Goal: Task Accomplishment & Management: Use online tool/utility

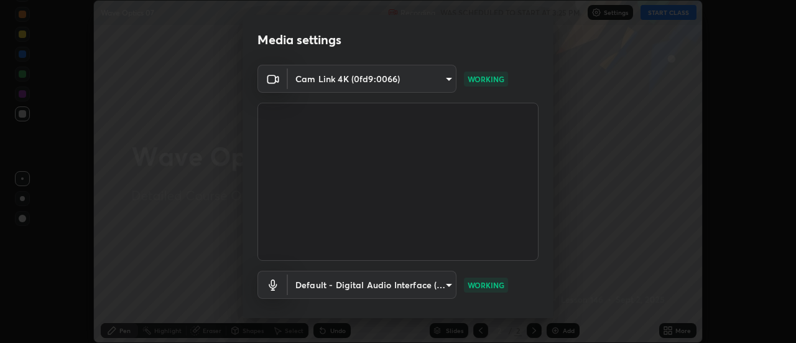
scroll to position [65, 0]
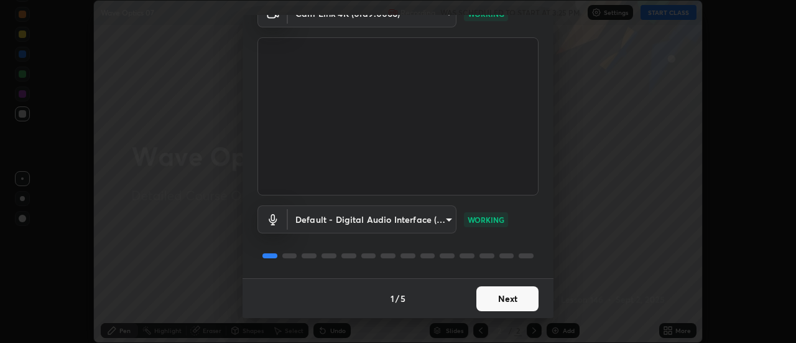
click at [499, 292] on button "Next" at bounding box center [508, 298] width 62 height 25
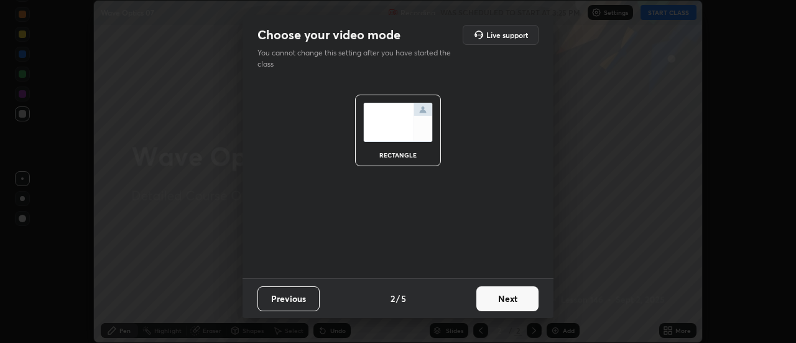
scroll to position [0, 0]
click at [500, 294] on button "Next" at bounding box center [508, 298] width 62 height 25
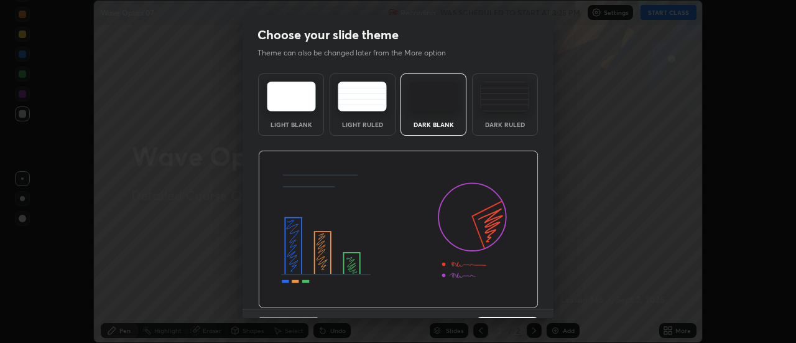
scroll to position [30, 0]
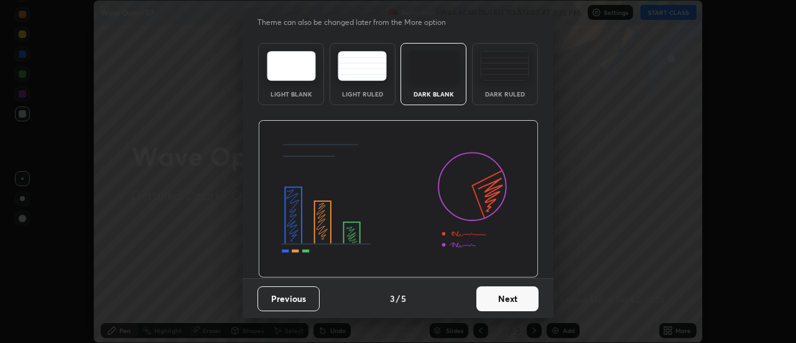
click at [516, 299] on button "Next" at bounding box center [508, 298] width 62 height 25
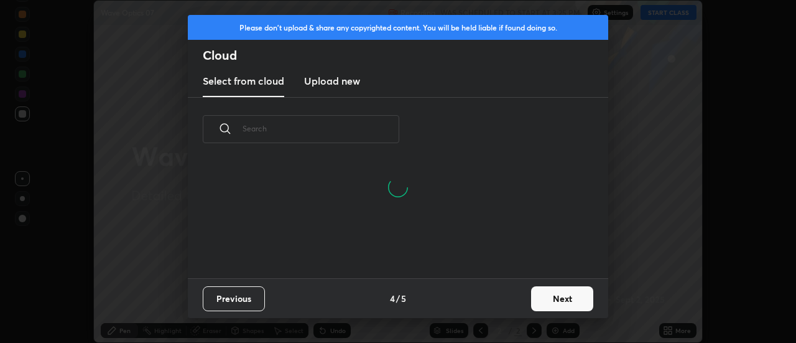
scroll to position [57, 399]
click at [564, 294] on button "Next" at bounding box center [562, 298] width 62 height 25
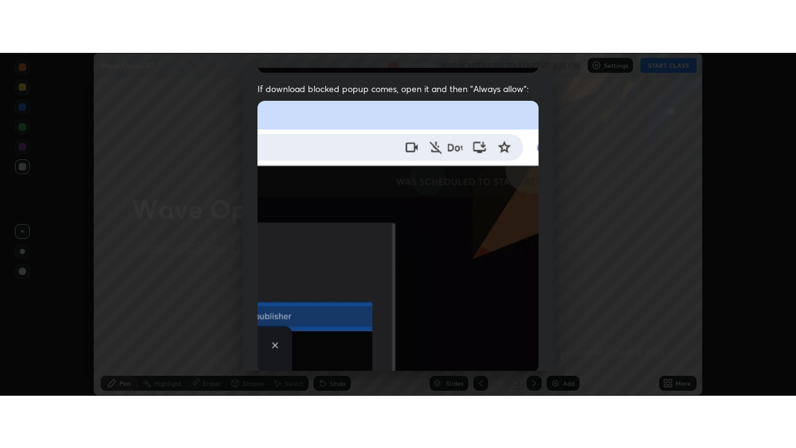
scroll to position [319, 0]
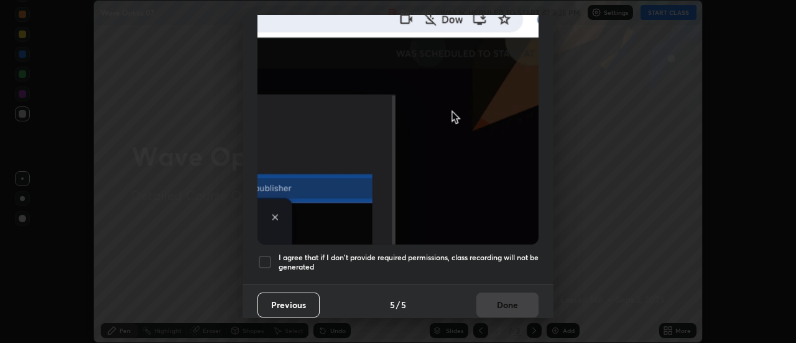
click at [266, 258] on div at bounding box center [265, 261] width 15 height 15
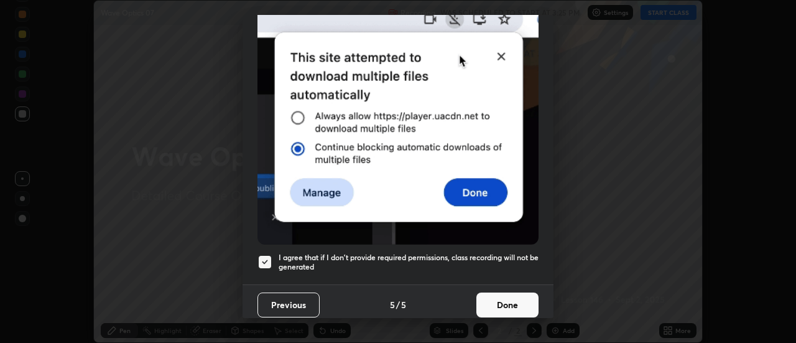
click at [525, 302] on button "Done" at bounding box center [508, 304] width 62 height 25
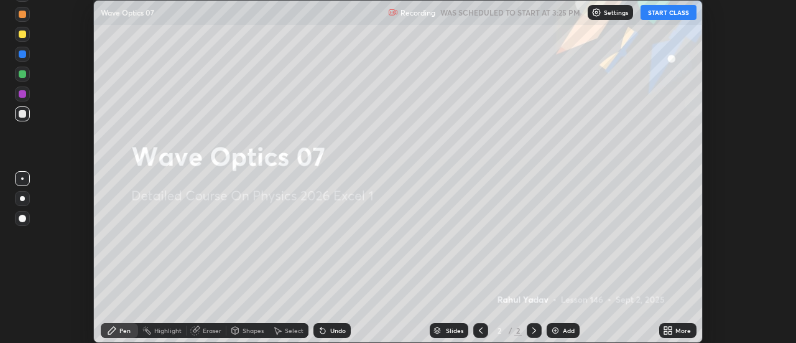
click at [666, 328] on icon at bounding box center [665, 328] width 3 height 3
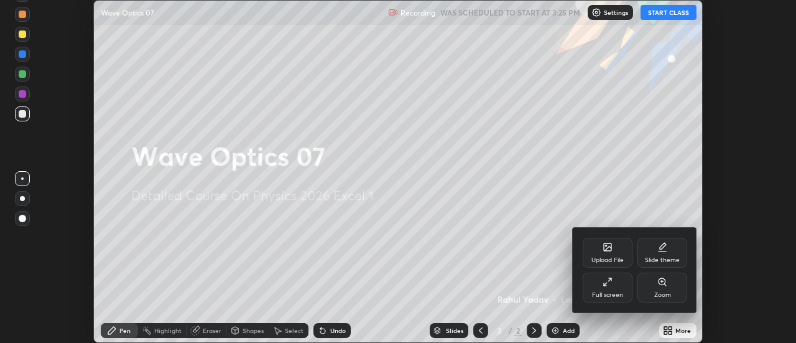
click at [615, 289] on div "Full screen" at bounding box center [608, 287] width 50 height 30
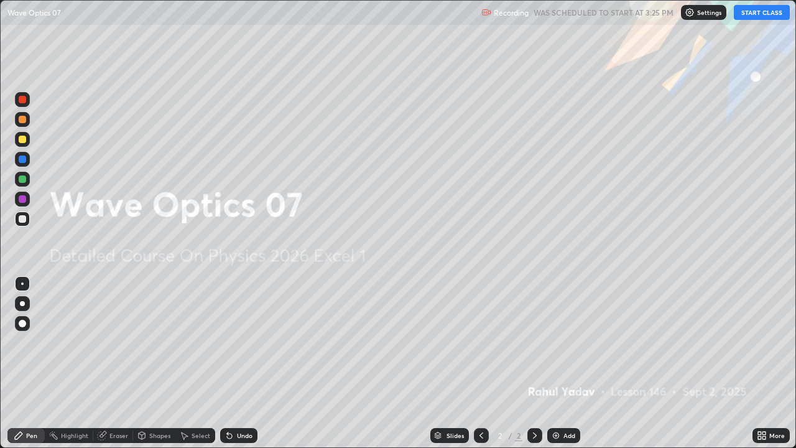
scroll to position [448, 796]
click at [755, 14] on button "START CLASS" at bounding box center [762, 12] width 56 height 15
click at [22, 304] on div at bounding box center [22, 303] width 5 height 5
click at [558, 342] on img at bounding box center [556, 436] width 10 height 10
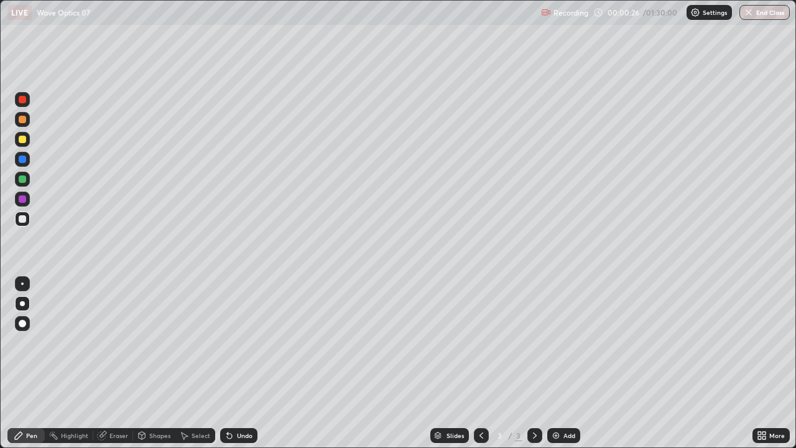
click at [24, 222] on div at bounding box center [22, 218] width 7 height 7
click at [24, 141] on div at bounding box center [22, 139] width 7 height 7
click at [163, 342] on div "Shapes" at bounding box center [154, 435] width 42 height 15
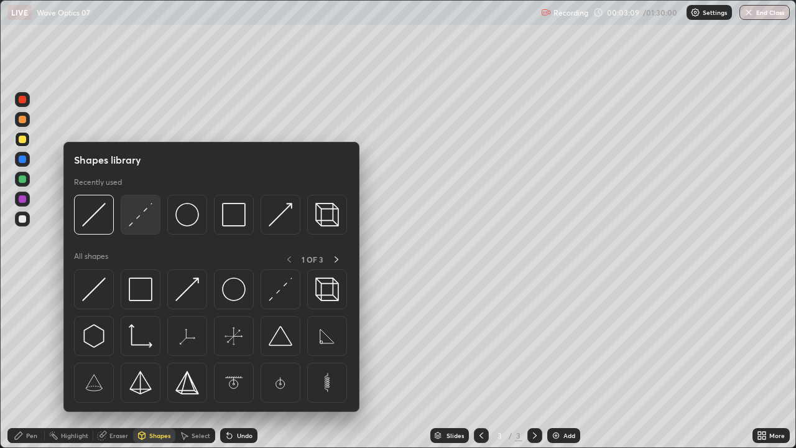
click at [146, 220] on img at bounding box center [141, 215] width 24 height 24
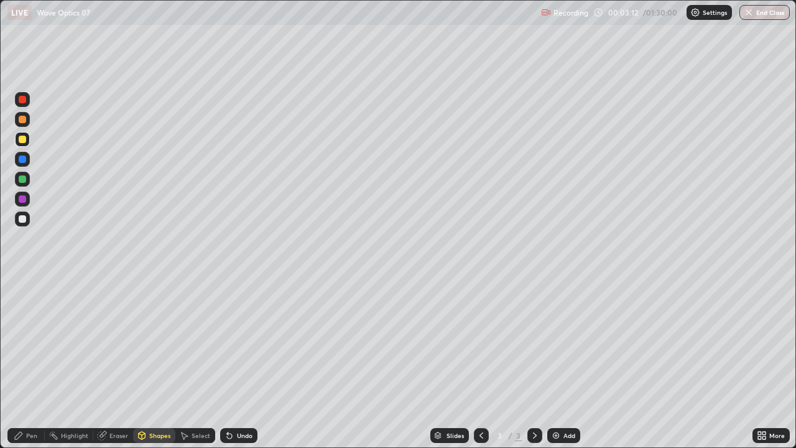
click at [35, 342] on div "Pen" at bounding box center [31, 435] width 11 height 6
click at [21, 215] on div at bounding box center [22, 218] width 7 height 7
click at [116, 342] on div "Eraser" at bounding box center [118, 435] width 19 height 6
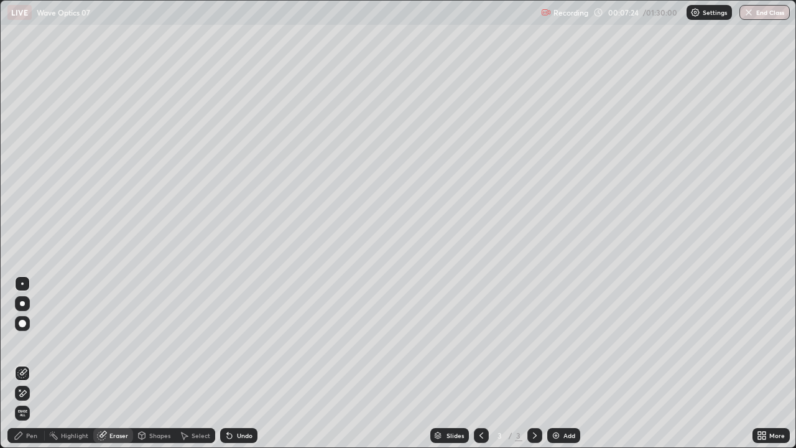
click at [32, 342] on div "Pen" at bounding box center [31, 435] width 11 height 6
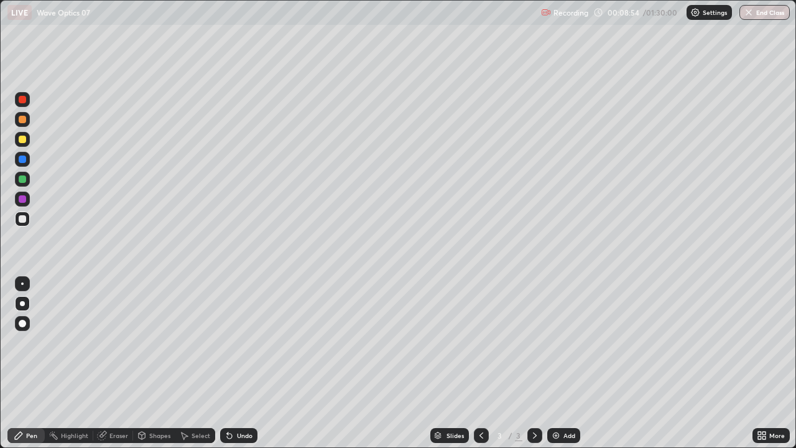
click at [123, 342] on div "Eraser" at bounding box center [118, 435] width 19 height 6
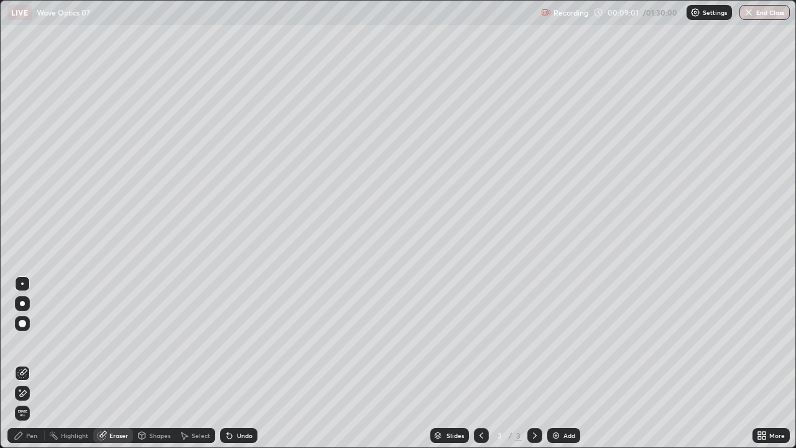
click at [36, 342] on div "Pen" at bounding box center [31, 435] width 11 height 6
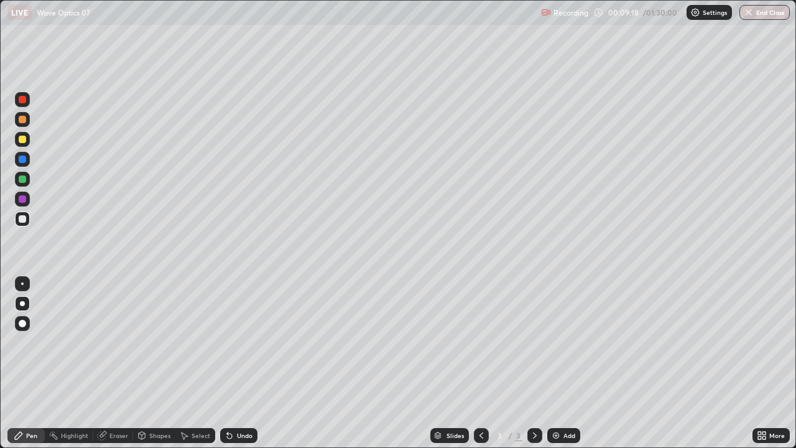
click at [233, 342] on div "Undo" at bounding box center [238, 435] width 37 height 15
click at [228, 342] on icon at bounding box center [229, 436] width 5 height 5
click at [159, 342] on div "Shapes" at bounding box center [159, 435] width 21 height 6
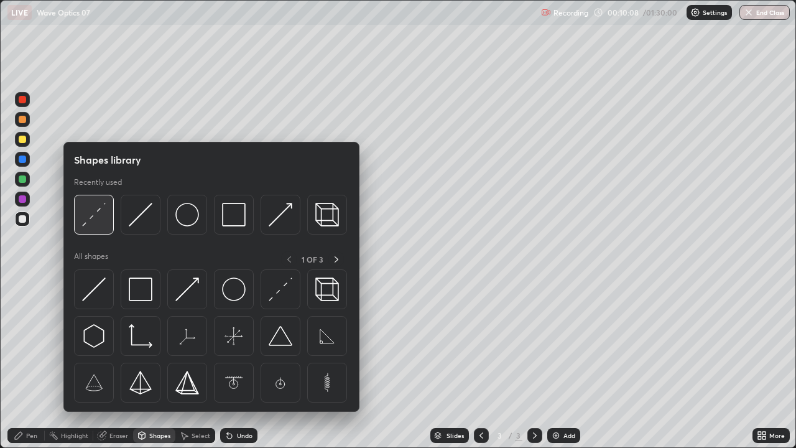
click at [96, 217] on img at bounding box center [94, 215] width 24 height 24
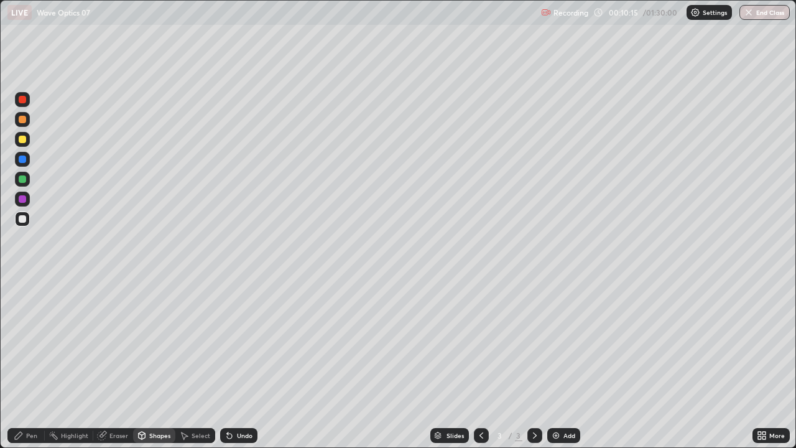
click at [39, 342] on div "Pen" at bounding box center [25, 435] width 37 height 15
click at [117, 342] on div "Eraser" at bounding box center [118, 435] width 19 height 6
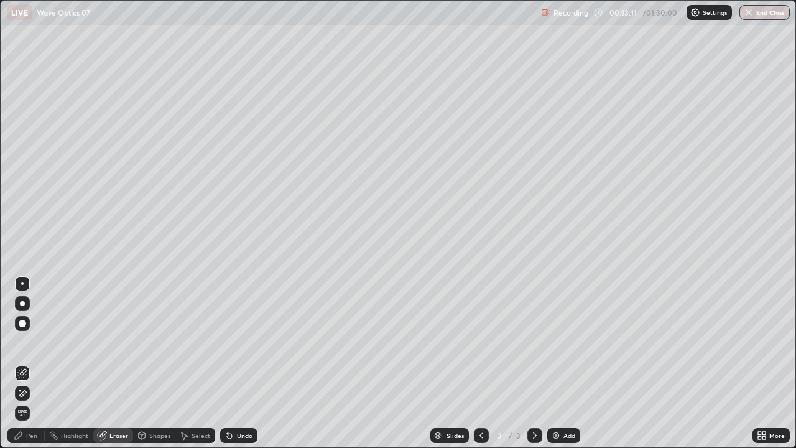
click at [555, 342] on img at bounding box center [556, 436] width 10 height 10
click at [32, 342] on div "Pen" at bounding box center [31, 435] width 11 height 6
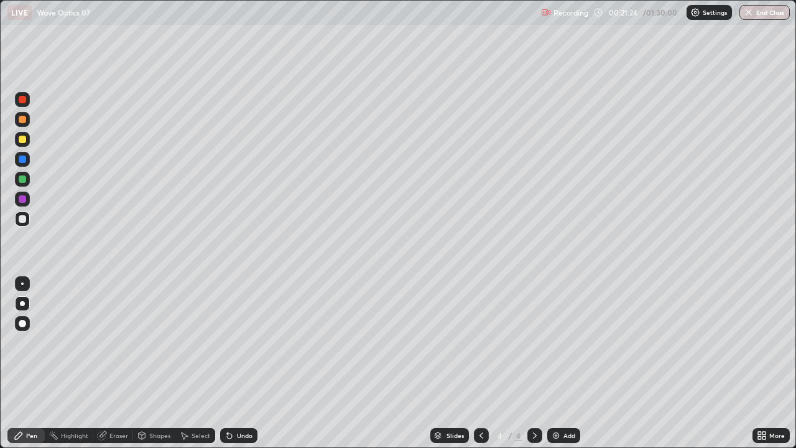
click at [26, 218] on div at bounding box center [22, 218] width 7 height 7
click at [22, 142] on div at bounding box center [22, 139] width 7 height 7
click at [22, 218] on div at bounding box center [22, 218] width 7 height 7
click at [227, 342] on icon at bounding box center [229, 436] width 5 height 5
click at [227, 342] on icon at bounding box center [227, 432] width 1 height 1
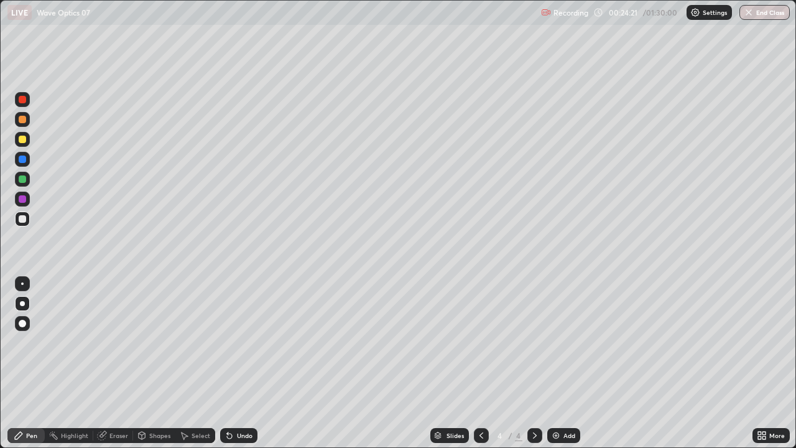
click at [229, 342] on icon at bounding box center [230, 436] width 10 height 10
click at [158, 342] on div "Shapes" at bounding box center [159, 435] width 21 height 6
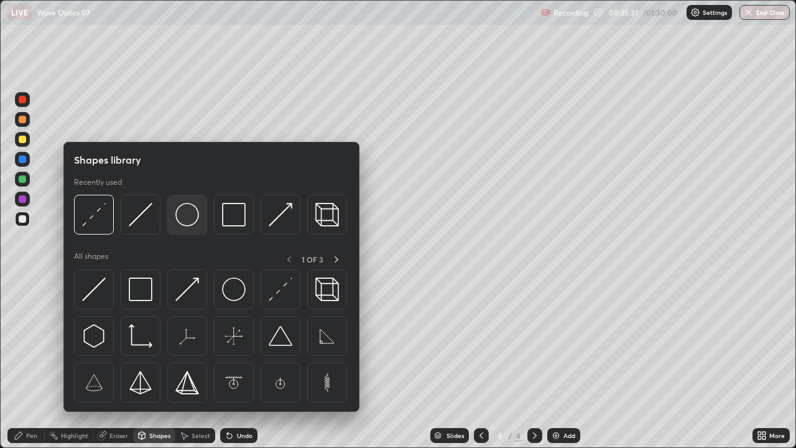
click at [190, 221] on img at bounding box center [187, 215] width 24 height 24
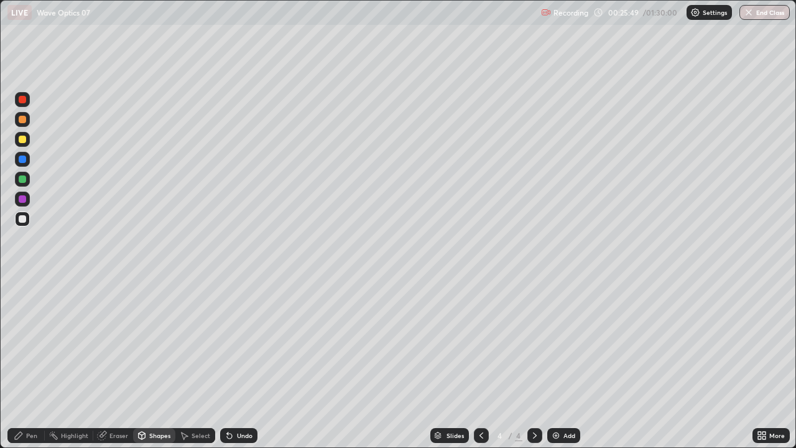
click at [163, 342] on div "Shapes" at bounding box center [159, 435] width 21 height 6
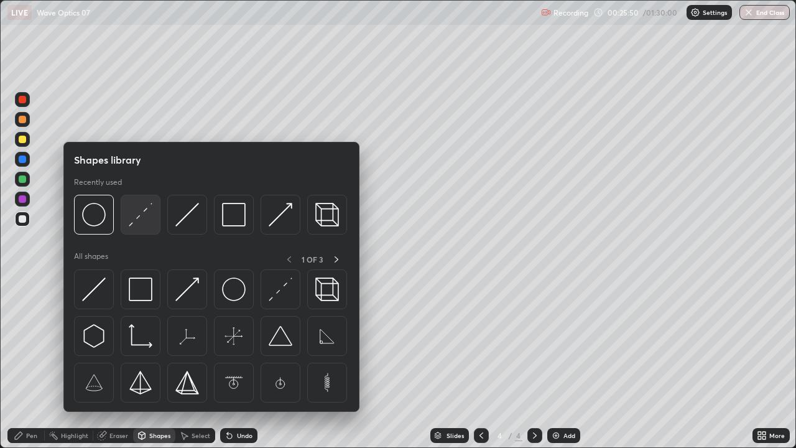
click at [137, 221] on img at bounding box center [141, 215] width 24 height 24
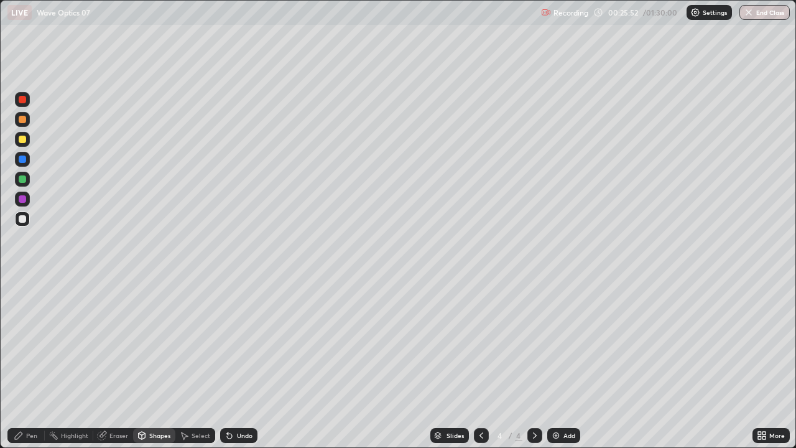
click at [37, 342] on div "Pen" at bounding box center [25, 435] width 37 height 15
click at [228, 342] on icon at bounding box center [229, 436] width 5 height 5
click at [233, 342] on div "Undo" at bounding box center [238, 435] width 37 height 15
click at [234, 342] on div "Undo" at bounding box center [238, 435] width 37 height 15
click at [237, 342] on div "Undo" at bounding box center [245, 435] width 16 height 6
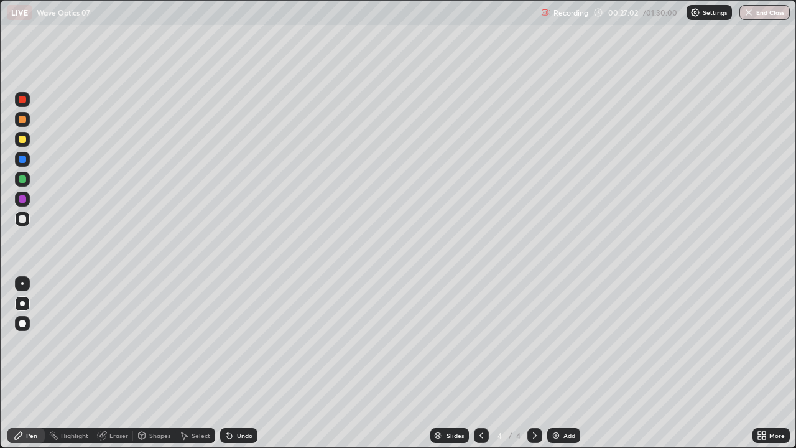
click at [237, 342] on div "Undo" at bounding box center [245, 435] width 16 height 6
click at [238, 342] on div "Undo" at bounding box center [245, 435] width 16 height 6
click at [240, 342] on div "Undo" at bounding box center [238, 435] width 37 height 15
click at [241, 342] on div "Undo" at bounding box center [238, 435] width 37 height 15
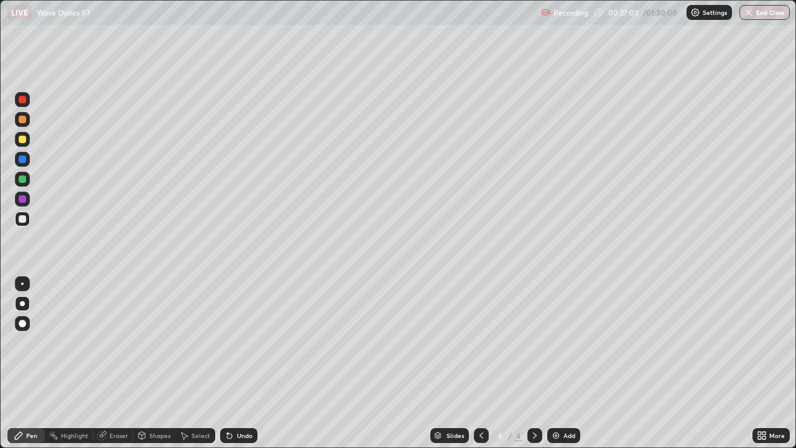
click at [240, 342] on div "Undo" at bounding box center [238, 435] width 37 height 15
click at [122, 342] on div "Eraser" at bounding box center [118, 435] width 19 height 6
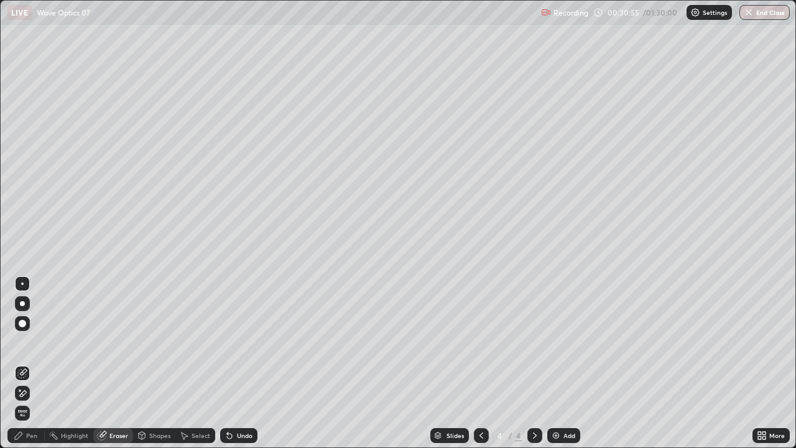
click at [33, 342] on div "Pen" at bounding box center [31, 435] width 11 height 6
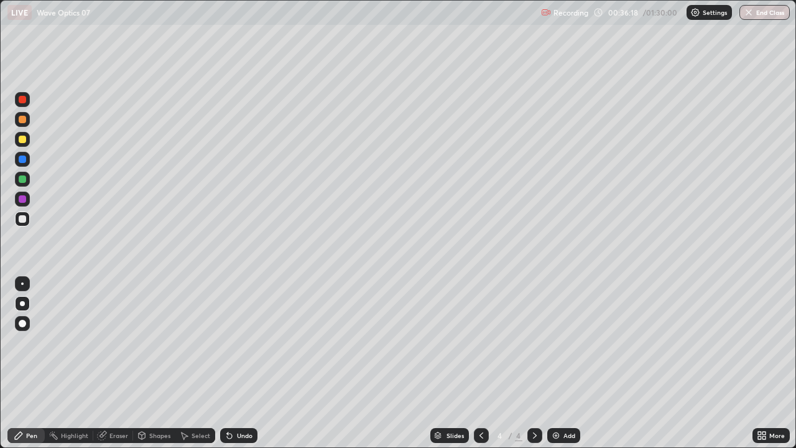
click at [534, 342] on icon at bounding box center [535, 436] width 10 height 10
click at [560, 342] on img at bounding box center [556, 436] width 10 height 10
click at [477, 342] on icon at bounding box center [482, 436] width 10 height 10
click at [528, 342] on div at bounding box center [535, 435] width 15 height 15
click at [22, 139] on div at bounding box center [22, 139] width 7 height 7
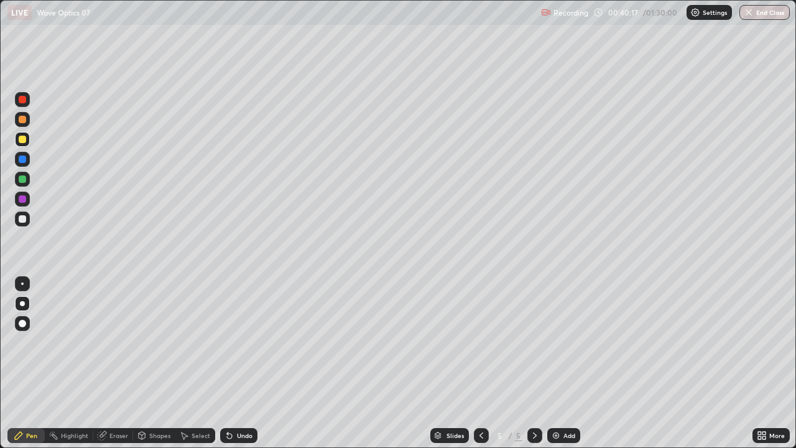
click at [155, 342] on div "Shapes" at bounding box center [159, 435] width 21 height 6
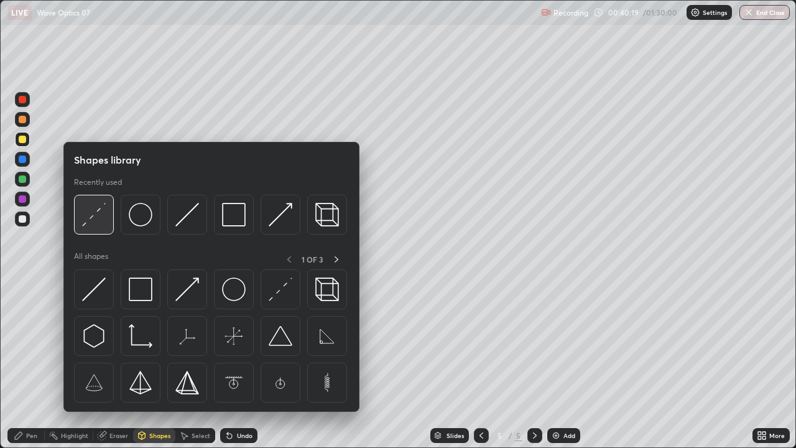
click at [95, 214] on img at bounding box center [94, 215] width 24 height 24
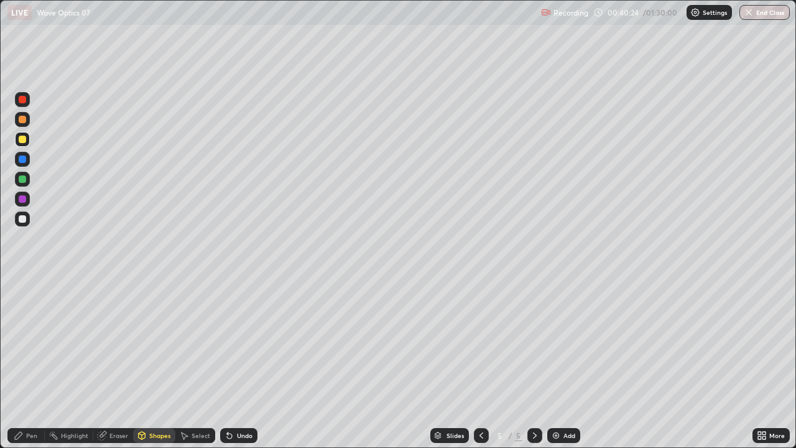
click at [31, 342] on div "Pen" at bounding box center [31, 435] width 11 height 6
click at [24, 221] on div at bounding box center [22, 218] width 7 height 7
click at [24, 216] on div at bounding box center [22, 218] width 7 height 7
click at [22, 119] on div at bounding box center [22, 119] width 7 height 7
click at [25, 221] on div at bounding box center [22, 218] width 7 height 7
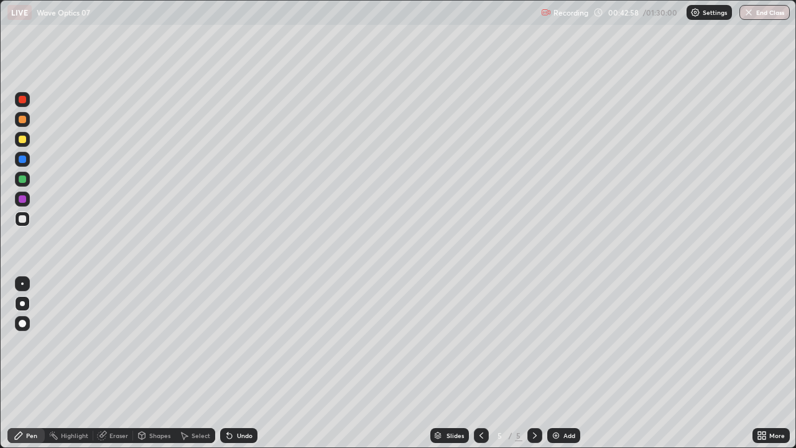
click at [24, 160] on div at bounding box center [22, 159] width 7 height 7
click at [166, 342] on div "Shapes" at bounding box center [159, 435] width 21 height 6
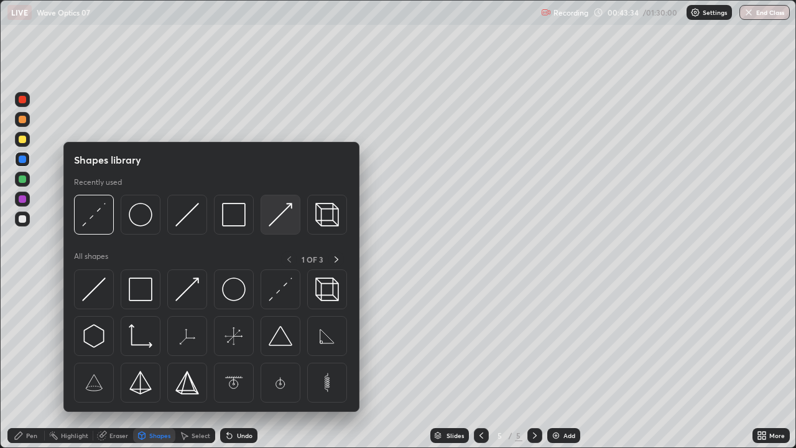
click at [276, 220] on img at bounding box center [281, 215] width 24 height 24
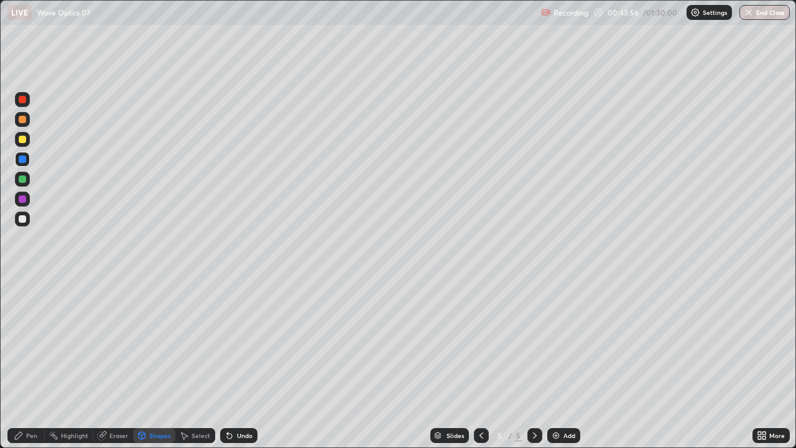
click at [32, 342] on div "Pen" at bounding box center [31, 435] width 11 height 6
click at [157, 342] on div "Shapes" at bounding box center [154, 435] width 42 height 15
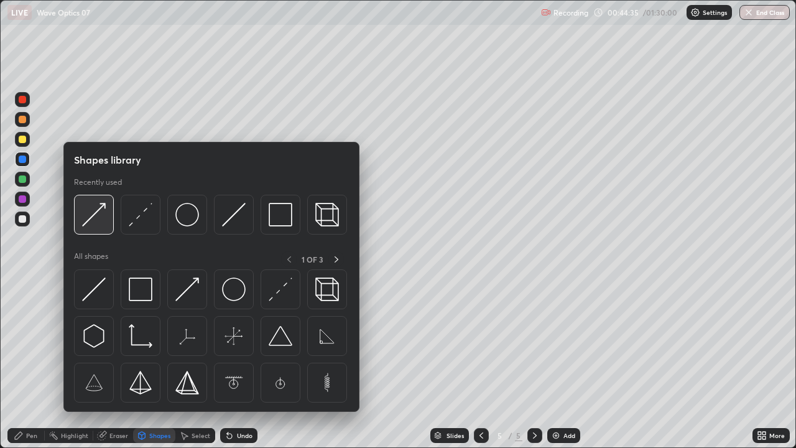
click at [95, 216] on img at bounding box center [94, 215] width 24 height 24
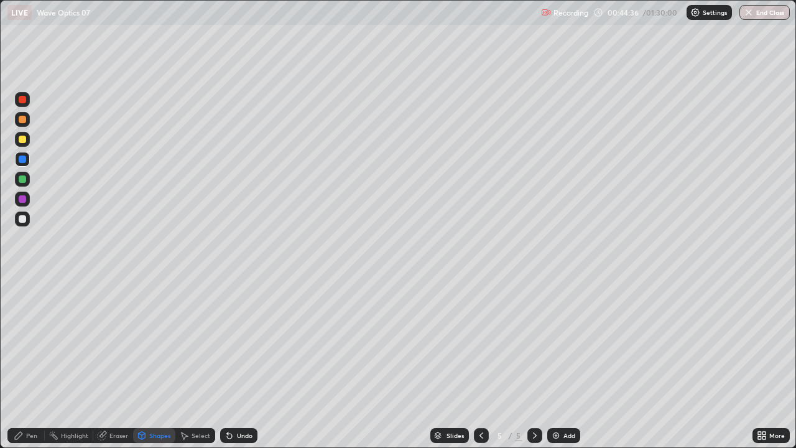
click at [22, 184] on div at bounding box center [22, 179] width 15 height 15
click at [30, 342] on div "Pen" at bounding box center [25, 435] width 37 height 15
click at [21, 218] on div at bounding box center [22, 218] width 7 height 7
click at [227, 342] on icon at bounding box center [229, 436] width 5 height 5
click at [162, 342] on div "Shapes" at bounding box center [159, 435] width 21 height 6
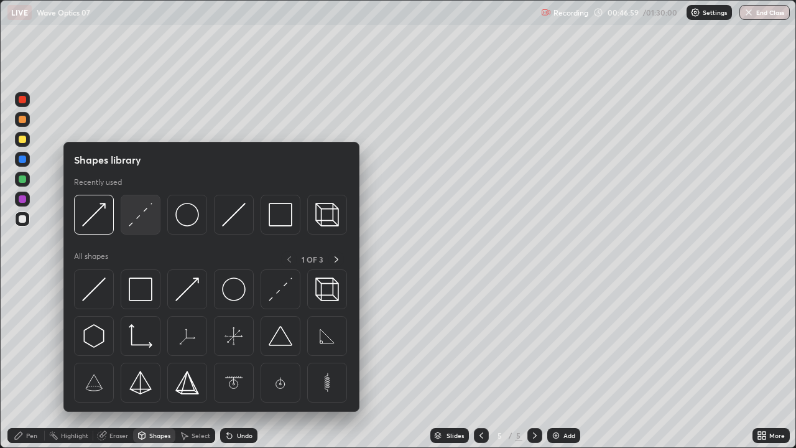
click at [139, 218] on img at bounding box center [141, 215] width 24 height 24
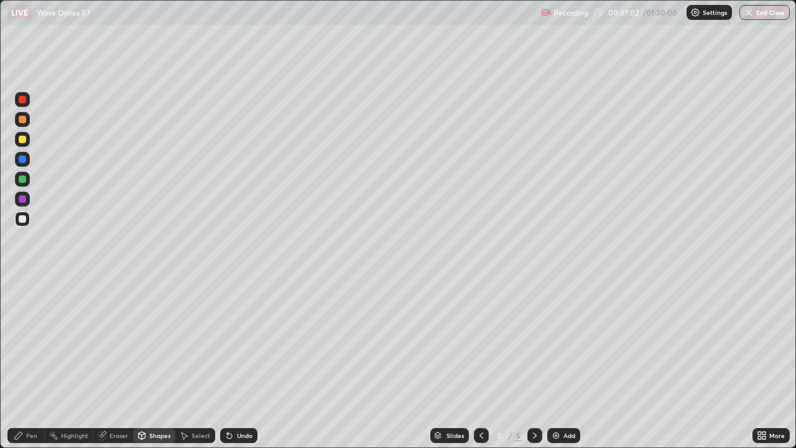
click at [30, 342] on div "Pen" at bounding box center [25, 435] width 37 height 15
click at [21, 220] on div at bounding box center [22, 218] width 7 height 7
click at [230, 342] on icon at bounding box center [230, 436] width 10 height 10
click at [227, 342] on icon at bounding box center [227, 432] width 1 height 1
click at [228, 342] on icon at bounding box center [229, 436] width 5 height 5
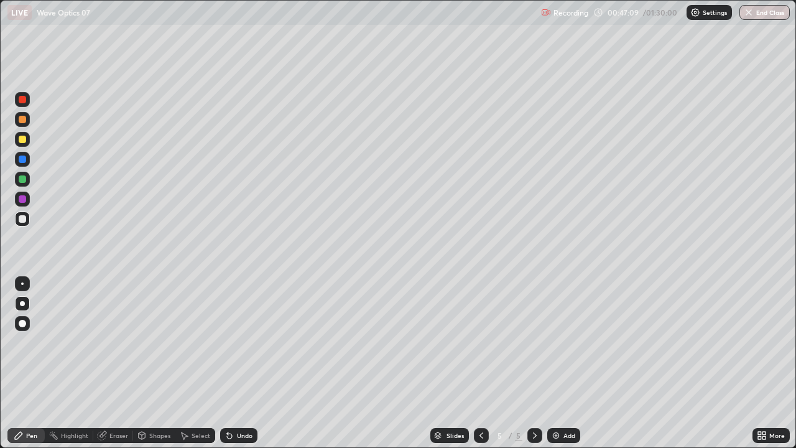
click at [227, 342] on icon at bounding box center [227, 432] width 1 height 1
click at [228, 342] on icon at bounding box center [229, 436] width 5 height 5
click at [156, 342] on div "Shapes" at bounding box center [159, 435] width 21 height 6
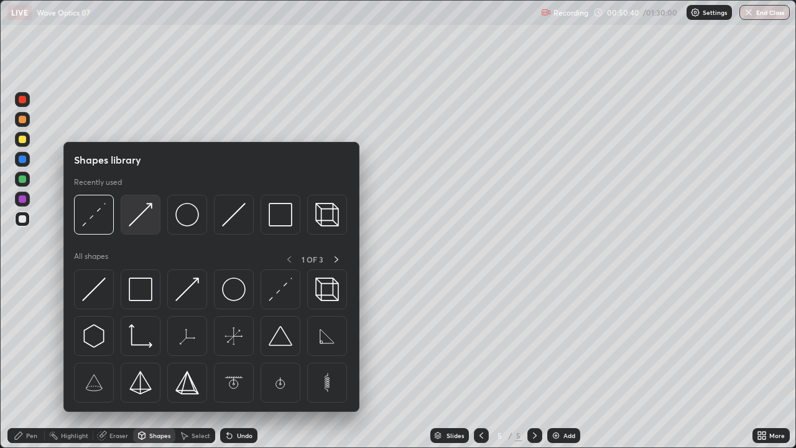
click at [133, 226] on img at bounding box center [141, 215] width 24 height 24
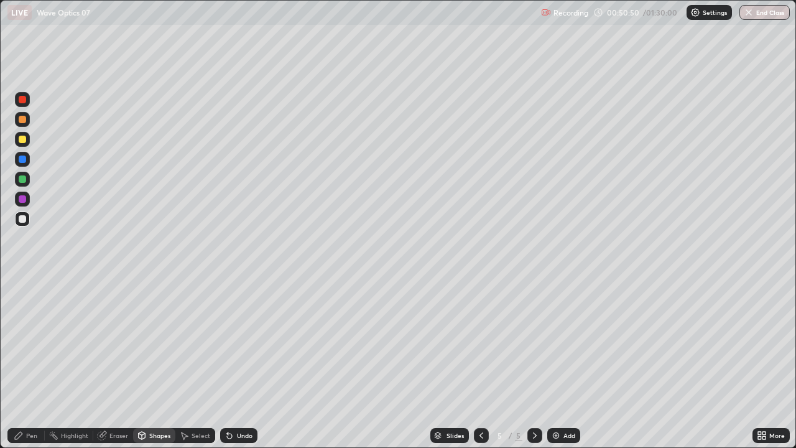
click at [35, 342] on div "Pen" at bounding box center [31, 435] width 11 height 6
click at [20, 139] on div at bounding box center [22, 139] width 7 height 7
click at [228, 342] on icon at bounding box center [229, 436] width 5 height 5
click at [227, 342] on icon at bounding box center [227, 432] width 1 height 1
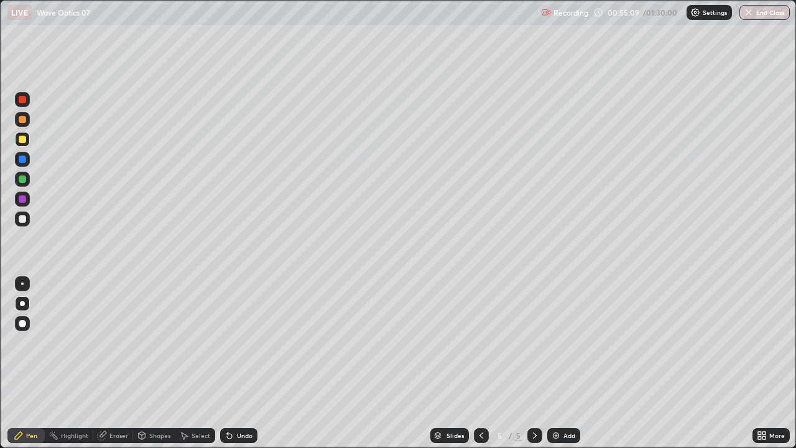
click at [228, 342] on icon at bounding box center [229, 436] width 5 height 5
click at [227, 342] on icon at bounding box center [227, 432] width 1 height 1
click at [194, 342] on div "Select" at bounding box center [195, 435] width 40 height 15
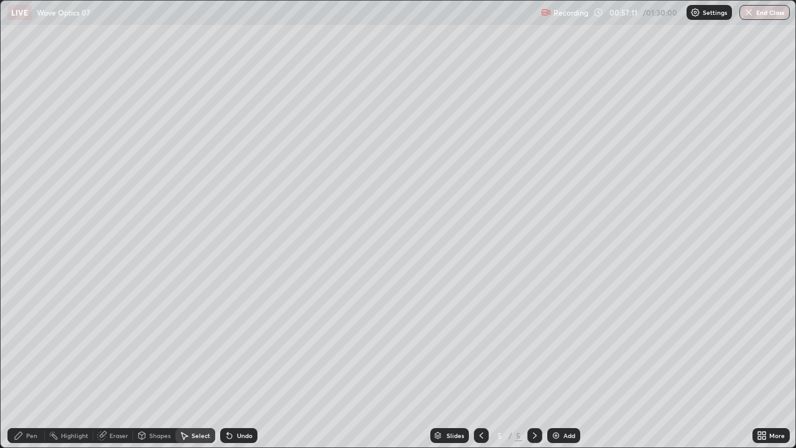
click at [160, 342] on div "Shapes" at bounding box center [159, 435] width 21 height 6
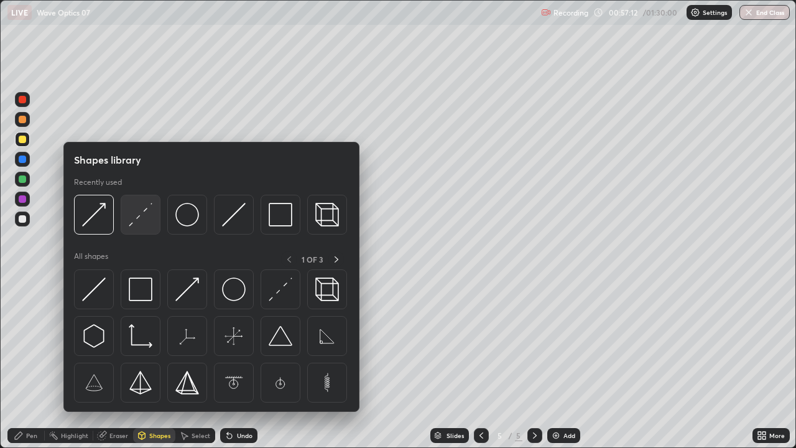
click at [133, 224] on img at bounding box center [141, 215] width 24 height 24
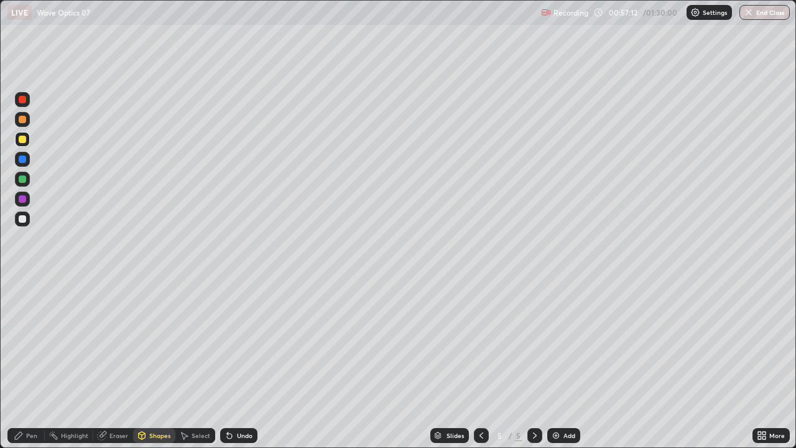
click at [19, 218] on div at bounding box center [22, 218] width 7 height 7
click at [34, 342] on div "Pen" at bounding box center [31, 435] width 11 height 6
click at [23, 219] on div at bounding box center [22, 218] width 7 height 7
click at [528, 342] on div at bounding box center [535, 435] width 15 height 15
click at [558, 342] on img at bounding box center [556, 436] width 10 height 10
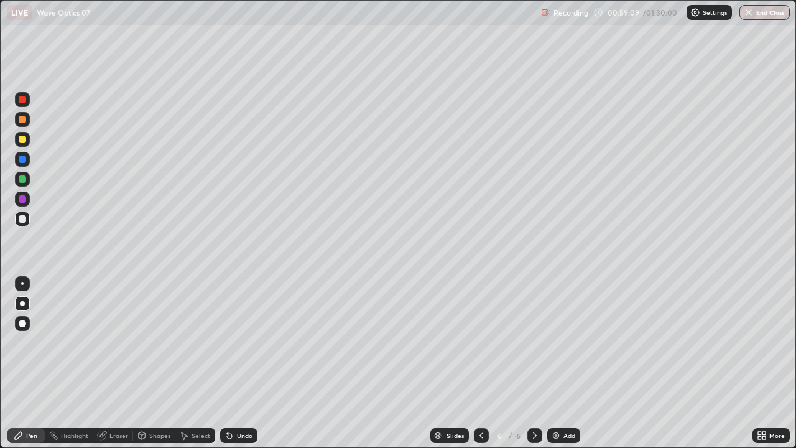
click at [17, 141] on div at bounding box center [22, 139] width 15 height 15
click at [22, 140] on div at bounding box center [22, 139] width 7 height 7
click at [234, 342] on div "Undo" at bounding box center [238, 435] width 37 height 15
click at [480, 342] on icon at bounding box center [482, 435] width 4 height 6
click at [21, 182] on div at bounding box center [22, 178] width 7 height 7
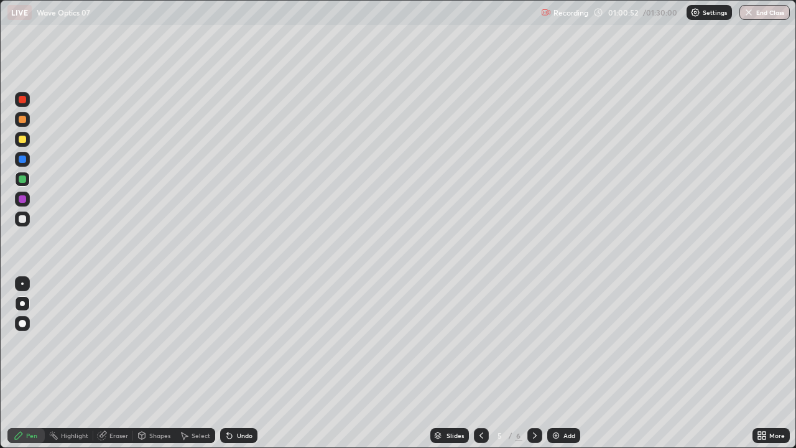
click at [534, 342] on icon at bounding box center [535, 436] width 10 height 10
click at [21, 218] on div at bounding box center [22, 218] width 7 height 7
click at [23, 142] on div at bounding box center [22, 139] width 7 height 7
click at [21, 219] on div at bounding box center [22, 218] width 7 height 7
click at [167, 342] on div "Shapes" at bounding box center [159, 435] width 21 height 6
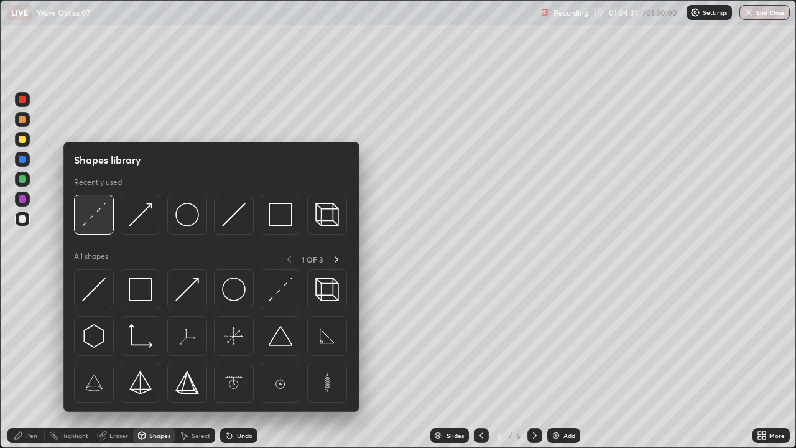
click at [94, 218] on img at bounding box center [94, 215] width 24 height 24
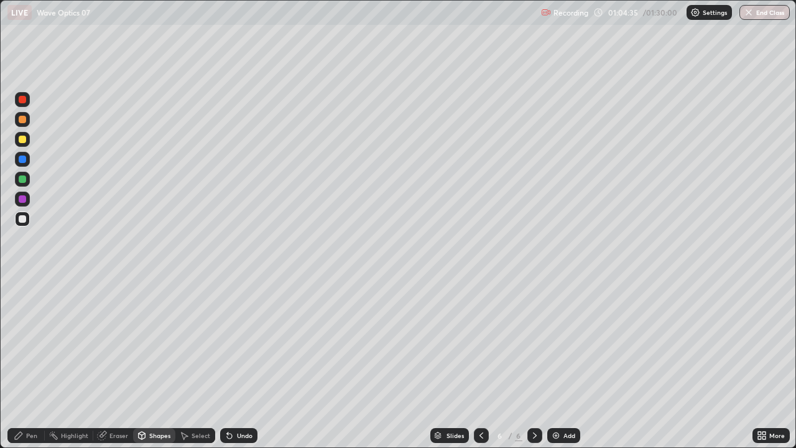
click at [32, 342] on div "Pen" at bounding box center [31, 435] width 11 height 6
click at [21, 141] on div at bounding box center [22, 139] width 7 height 7
click at [118, 342] on div "Eraser" at bounding box center [113, 435] width 40 height 15
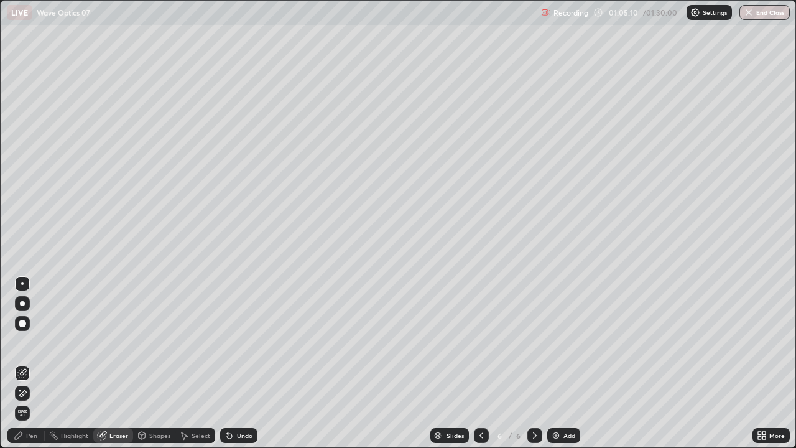
click at [35, 342] on div "Pen" at bounding box center [31, 435] width 11 height 6
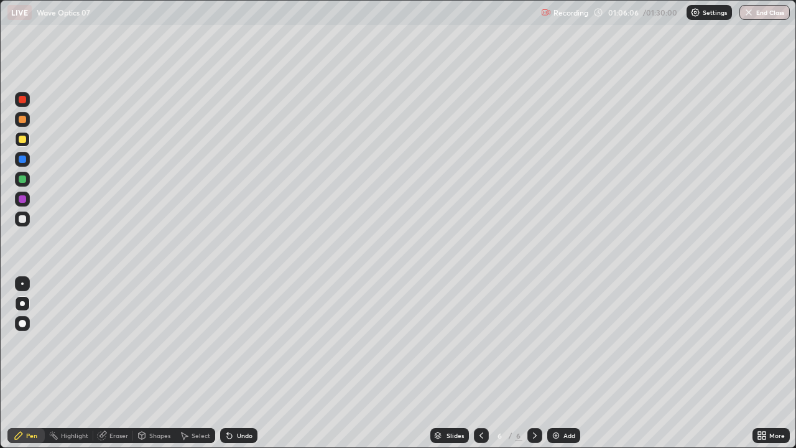
click at [189, 342] on div "Select" at bounding box center [195, 435] width 40 height 15
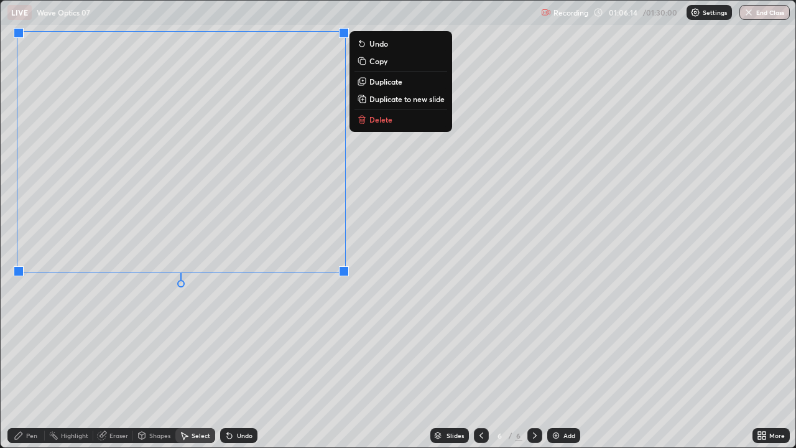
click at [156, 342] on div "Shapes" at bounding box center [154, 435] width 42 height 15
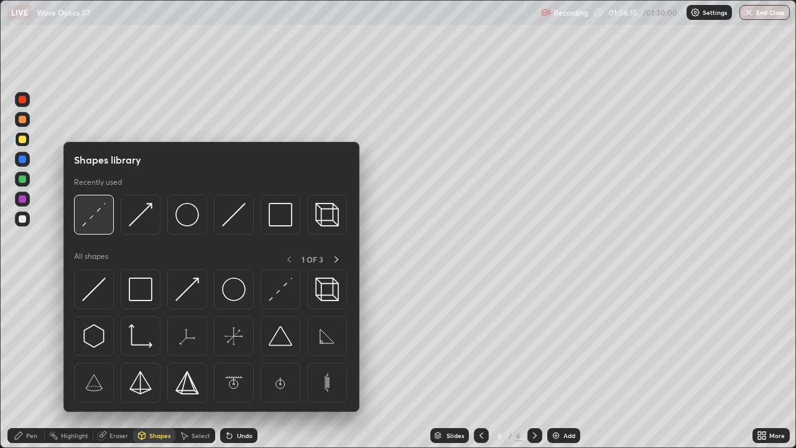
click at [90, 221] on img at bounding box center [94, 215] width 24 height 24
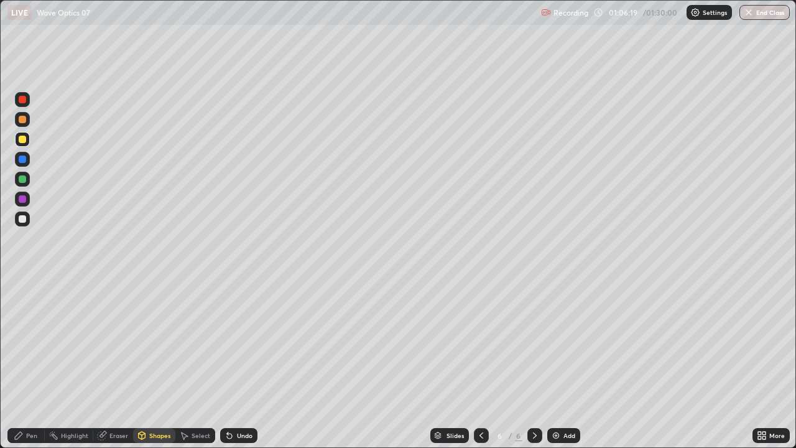
click at [31, 342] on div "Pen" at bounding box center [31, 435] width 11 height 6
click at [18, 213] on div at bounding box center [22, 219] width 15 height 15
click at [22, 138] on div at bounding box center [22, 139] width 7 height 7
click at [235, 342] on div "Undo" at bounding box center [238, 435] width 37 height 15
click at [129, 342] on div "Eraser" at bounding box center [113, 435] width 40 height 15
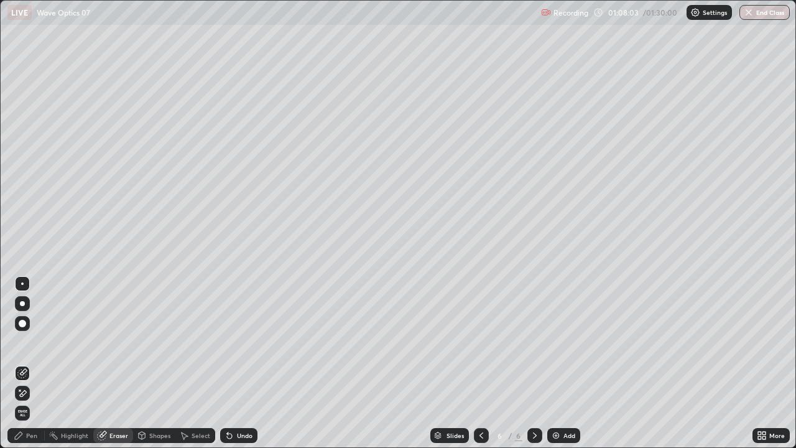
click at [155, 342] on div "Shapes" at bounding box center [154, 435] width 42 height 15
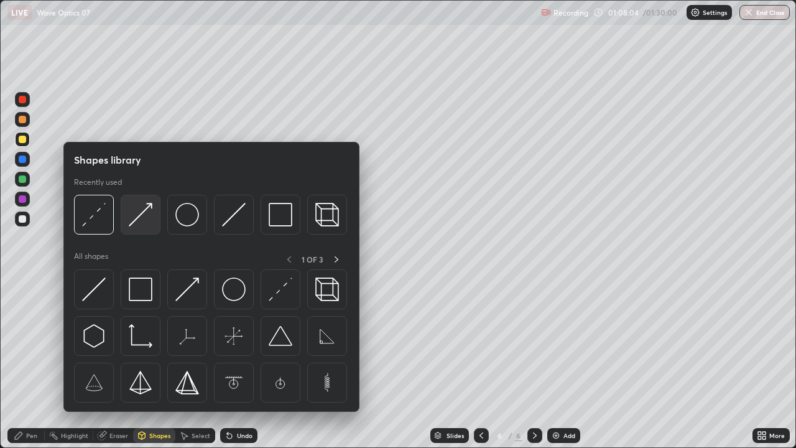
click at [139, 223] on img at bounding box center [141, 215] width 24 height 24
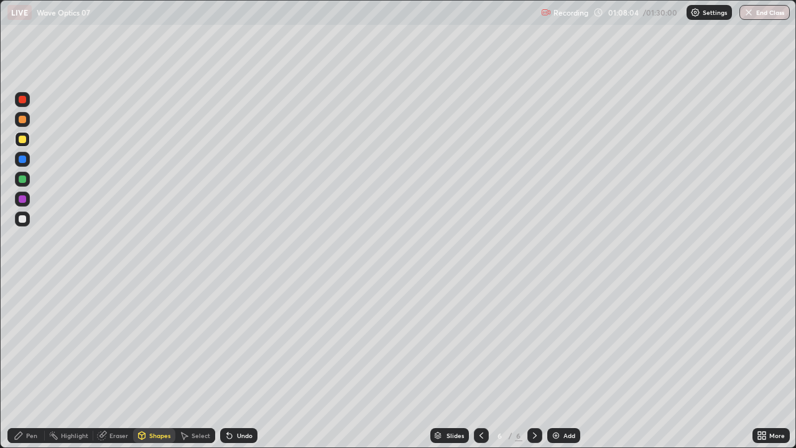
click at [22, 218] on div at bounding box center [22, 218] width 7 height 7
click at [33, 342] on div "Pen" at bounding box center [31, 435] width 11 height 6
click at [237, 342] on div "Undo" at bounding box center [245, 435] width 16 height 6
click at [119, 342] on div "Eraser" at bounding box center [118, 435] width 19 height 6
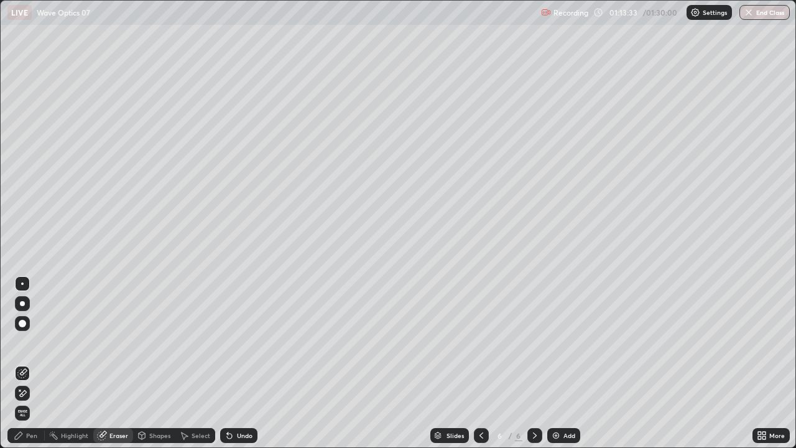
click at [36, 342] on div "Pen" at bounding box center [25, 435] width 37 height 15
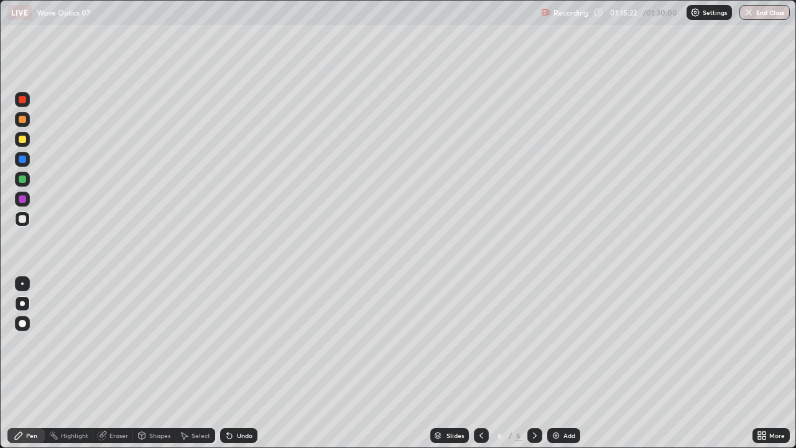
click at [24, 141] on div at bounding box center [22, 139] width 7 height 7
click at [234, 342] on div "Undo" at bounding box center [238, 435] width 37 height 15
click at [228, 342] on icon at bounding box center [229, 436] width 5 height 5
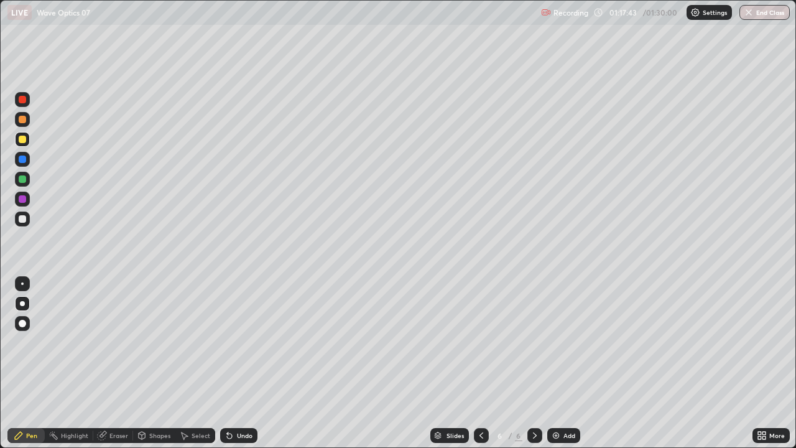
click at [237, 342] on div "Undo" at bounding box center [245, 435] width 16 height 6
click at [534, 342] on icon at bounding box center [535, 436] width 10 height 10
click at [565, 342] on div "Add" at bounding box center [570, 435] width 12 height 6
click at [25, 215] on div at bounding box center [22, 219] width 15 height 15
click at [165, 342] on div "Shapes" at bounding box center [159, 435] width 21 height 6
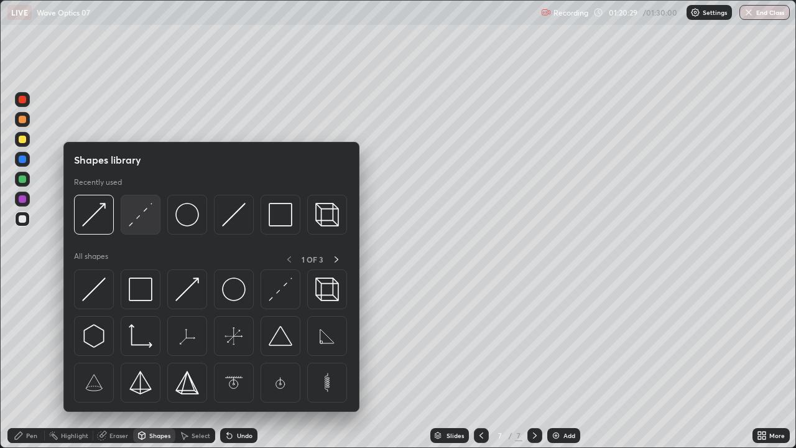
click at [138, 216] on img at bounding box center [141, 215] width 24 height 24
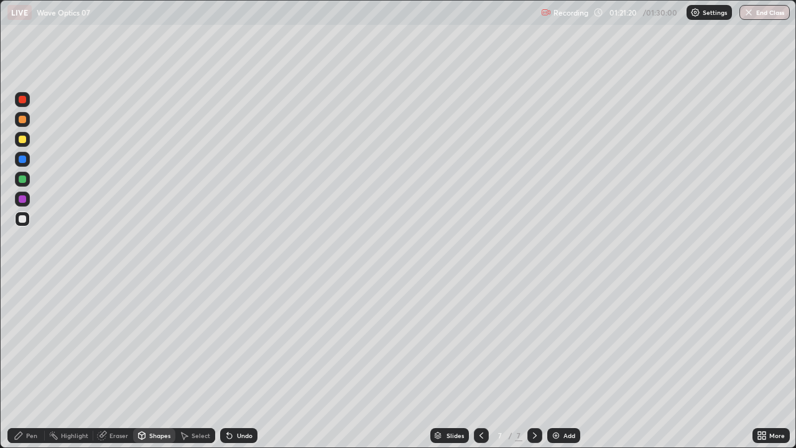
click at [227, 342] on icon at bounding box center [227, 432] width 1 height 1
click at [37, 342] on div "Pen" at bounding box center [31, 435] width 11 height 6
click at [19, 142] on div at bounding box center [22, 139] width 7 height 7
click at [24, 221] on div at bounding box center [22, 218] width 7 height 7
click at [23, 141] on div at bounding box center [22, 139] width 7 height 7
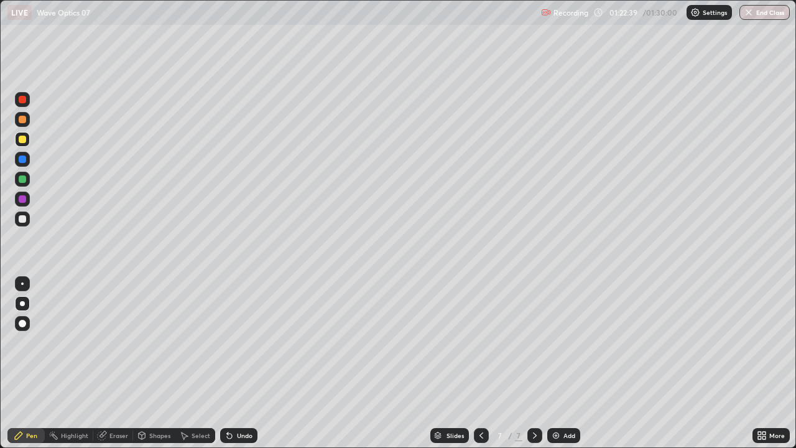
click at [231, 342] on icon at bounding box center [230, 436] width 10 height 10
click at [232, 342] on div "Undo" at bounding box center [238, 435] width 37 height 15
click at [234, 342] on div "Undo" at bounding box center [238, 435] width 37 height 15
click at [235, 342] on div "Undo" at bounding box center [238, 435] width 37 height 15
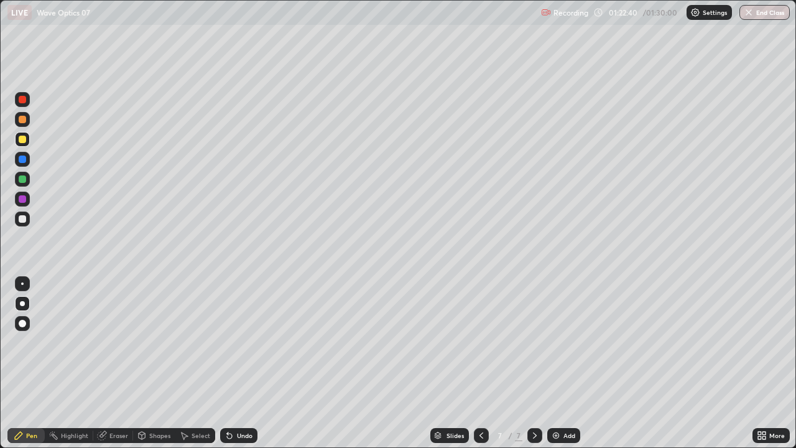
click at [235, 342] on div "Undo" at bounding box center [238, 435] width 37 height 15
click at [238, 342] on div "Undo" at bounding box center [238, 435] width 37 height 15
click at [240, 342] on div "Undo" at bounding box center [238, 435] width 37 height 15
click at [241, 342] on div "Undo" at bounding box center [238, 435] width 37 height 15
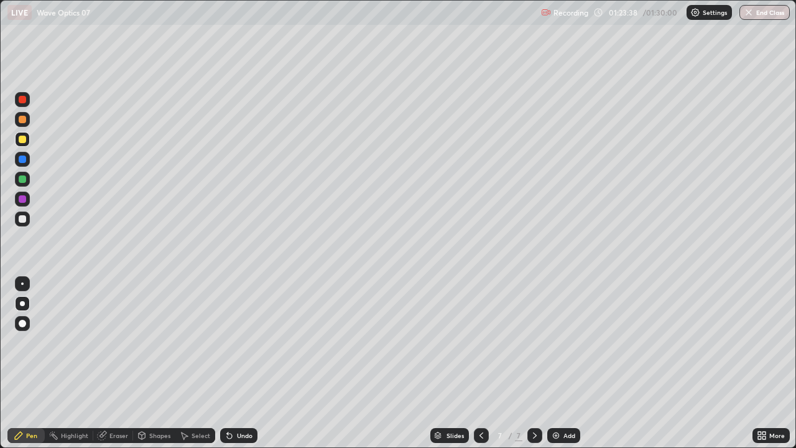
click at [22, 185] on div at bounding box center [22, 179] width 15 height 15
click at [26, 214] on div at bounding box center [22, 219] width 15 height 15
click at [20, 217] on div at bounding box center [22, 218] width 7 height 7
click at [228, 342] on icon at bounding box center [229, 436] width 5 height 5
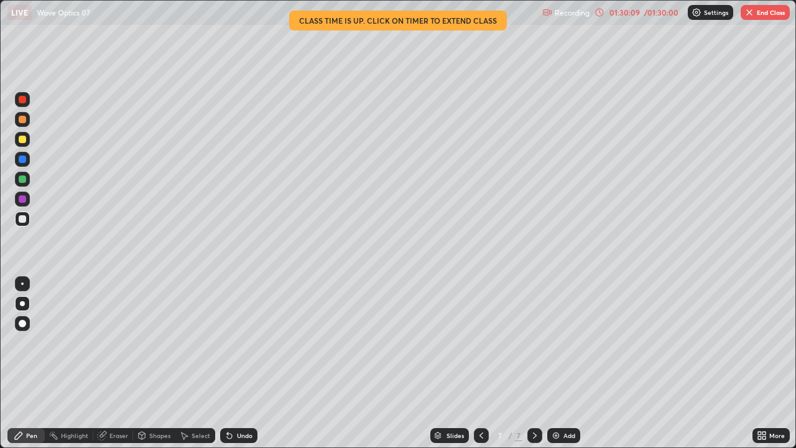
click at [232, 342] on icon at bounding box center [230, 436] width 10 height 10
click at [477, 342] on icon at bounding box center [482, 436] width 10 height 10
click at [533, 342] on div at bounding box center [535, 435] width 15 height 15
click at [481, 342] on icon at bounding box center [482, 436] width 10 height 10
click at [749, 19] on button "End Class" at bounding box center [765, 12] width 49 height 15
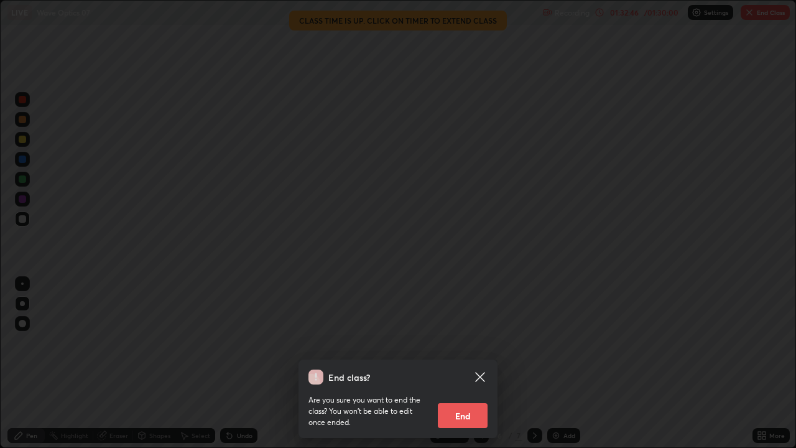
click at [464, 342] on button "End" at bounding box center [463, 415] width 50 height 25
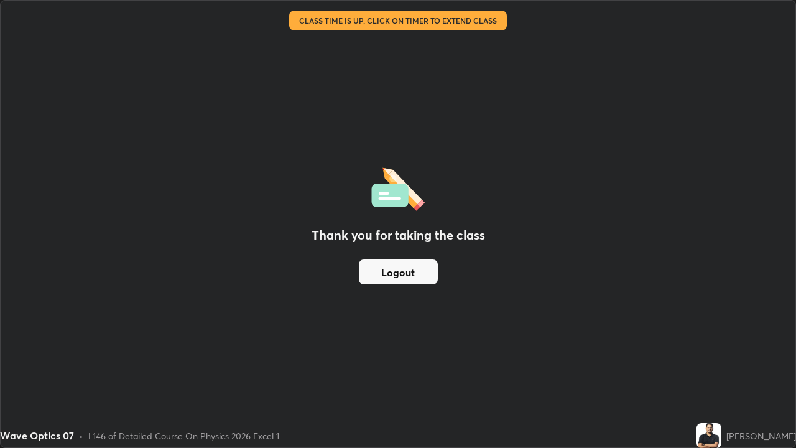
click at [412, 271] on button "Logout" at bounding box center [398, 271] width 79 height 25
click at [415, 268] on button "Logout" at bounding box center [398, 271] width 79 height 25
